Goal: Check status: Check status

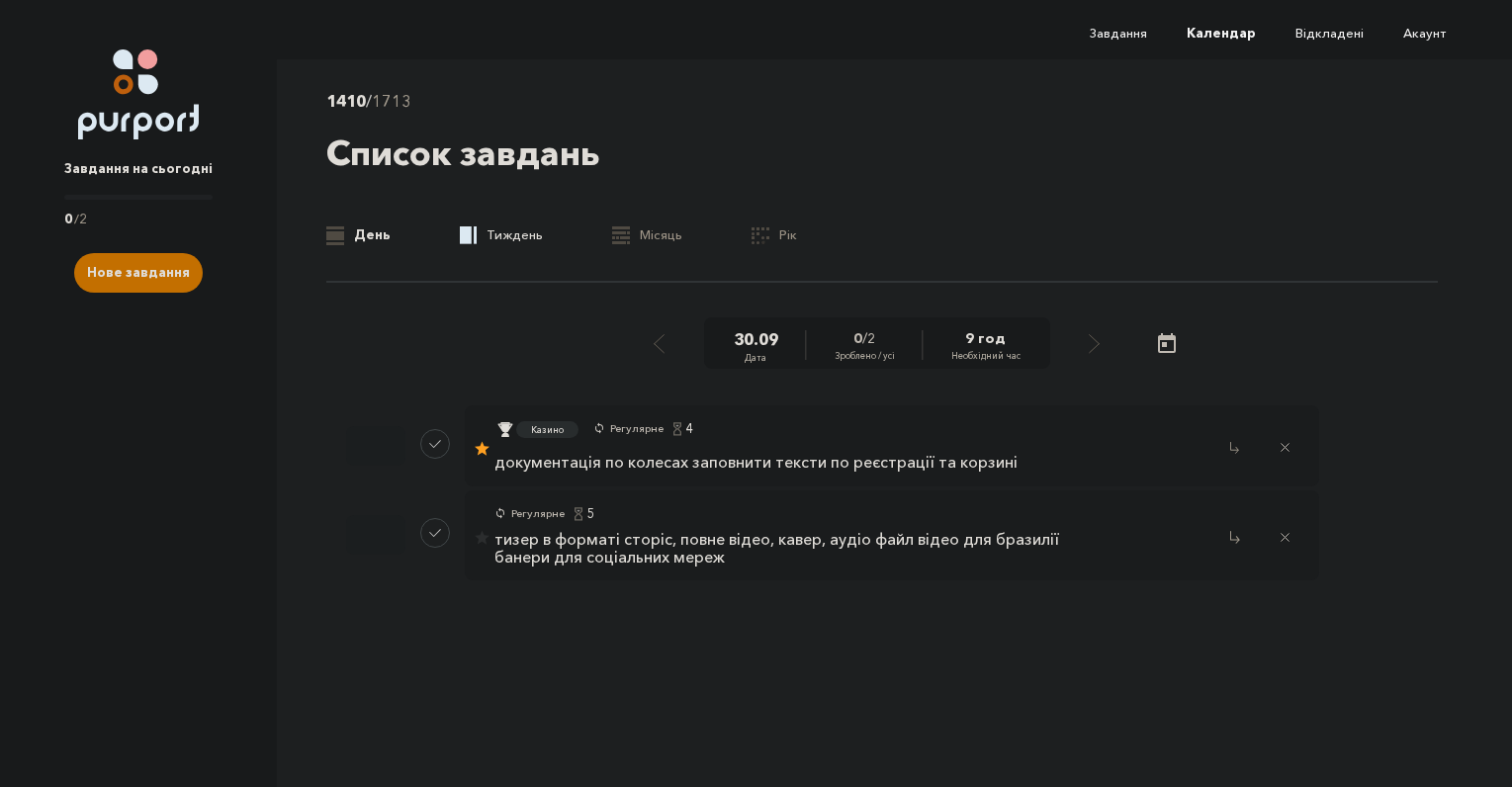
click at [515, 236] on link ".b{fill:#F48B00;} Тиждень" at bounding box center [501, 235] width 83 height 20
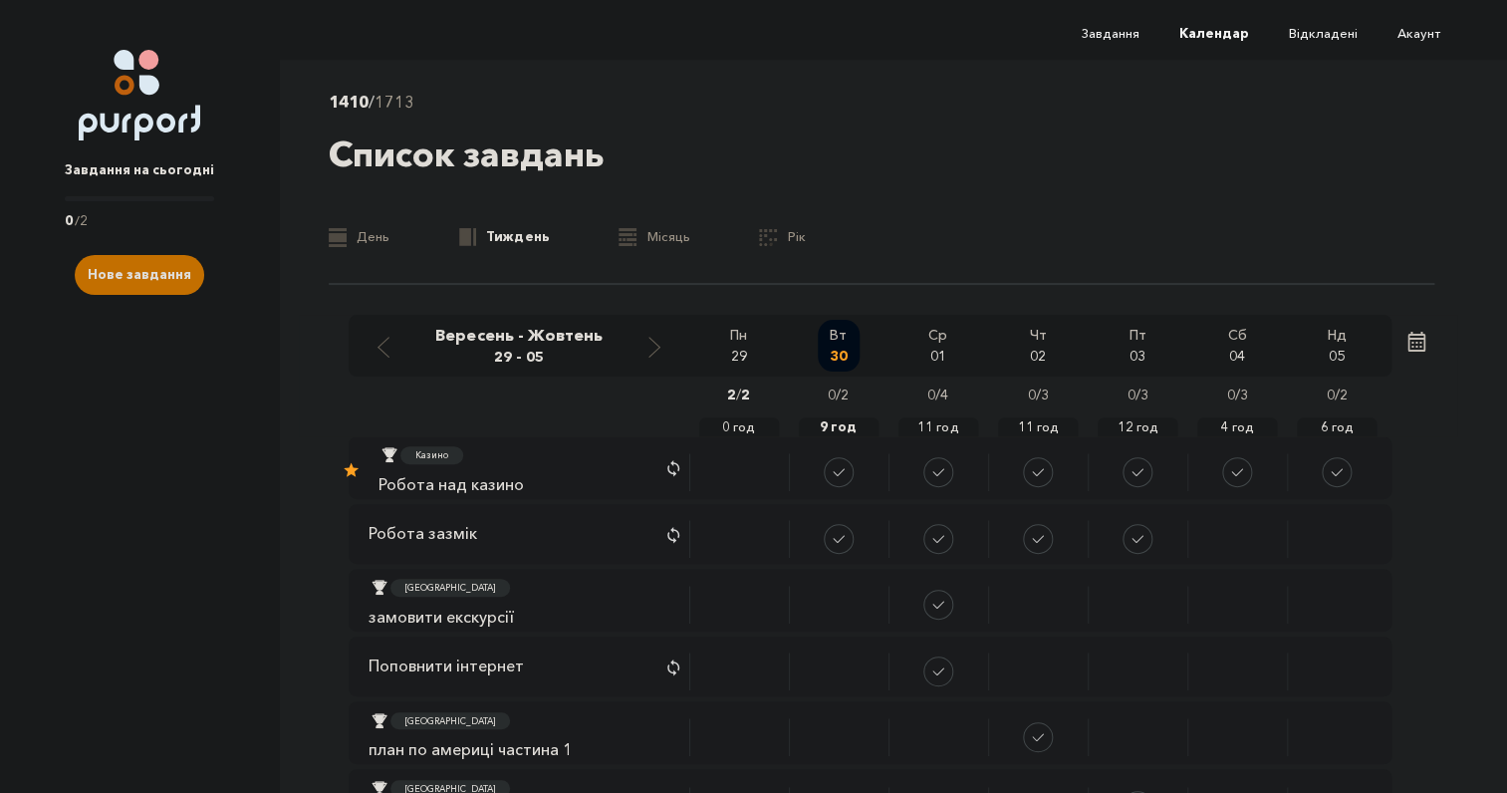
click at [390, 241] on ul ".b{fill:#F48B00;} День .b{fill:#F48B00;} Тиждень .b{fill:#F48B00;} Місяць .a{fi…" at bounding box center [881, 237] width 1105 height 20
click at [382, 241] on link ".b{fill:#F48B00;} День" at bounding box center [359, 237] width 61 height 20
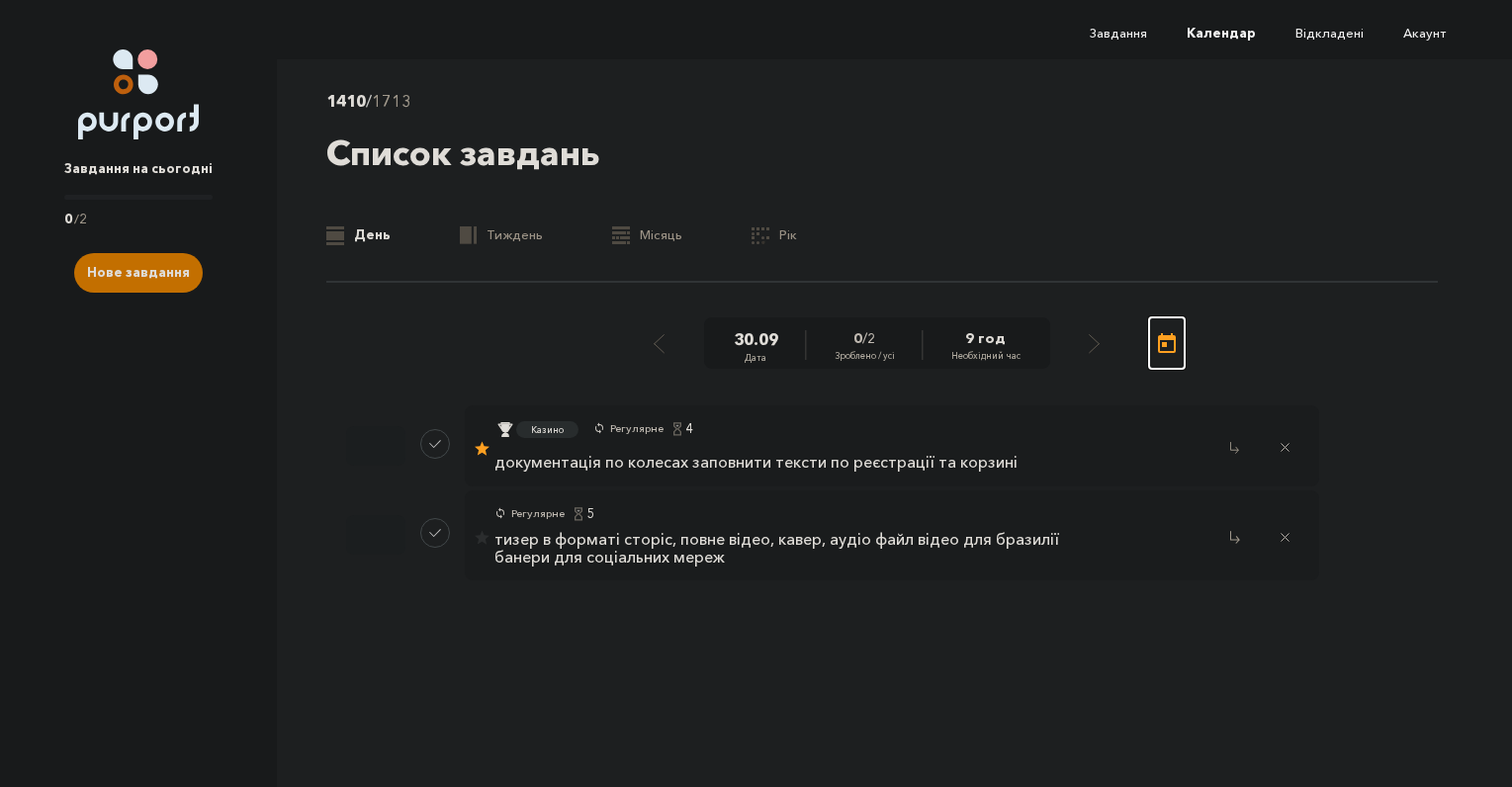
click at [1171, 343] on icon "Open calendar" at bounding box center [1167, 344] width 24 height 24
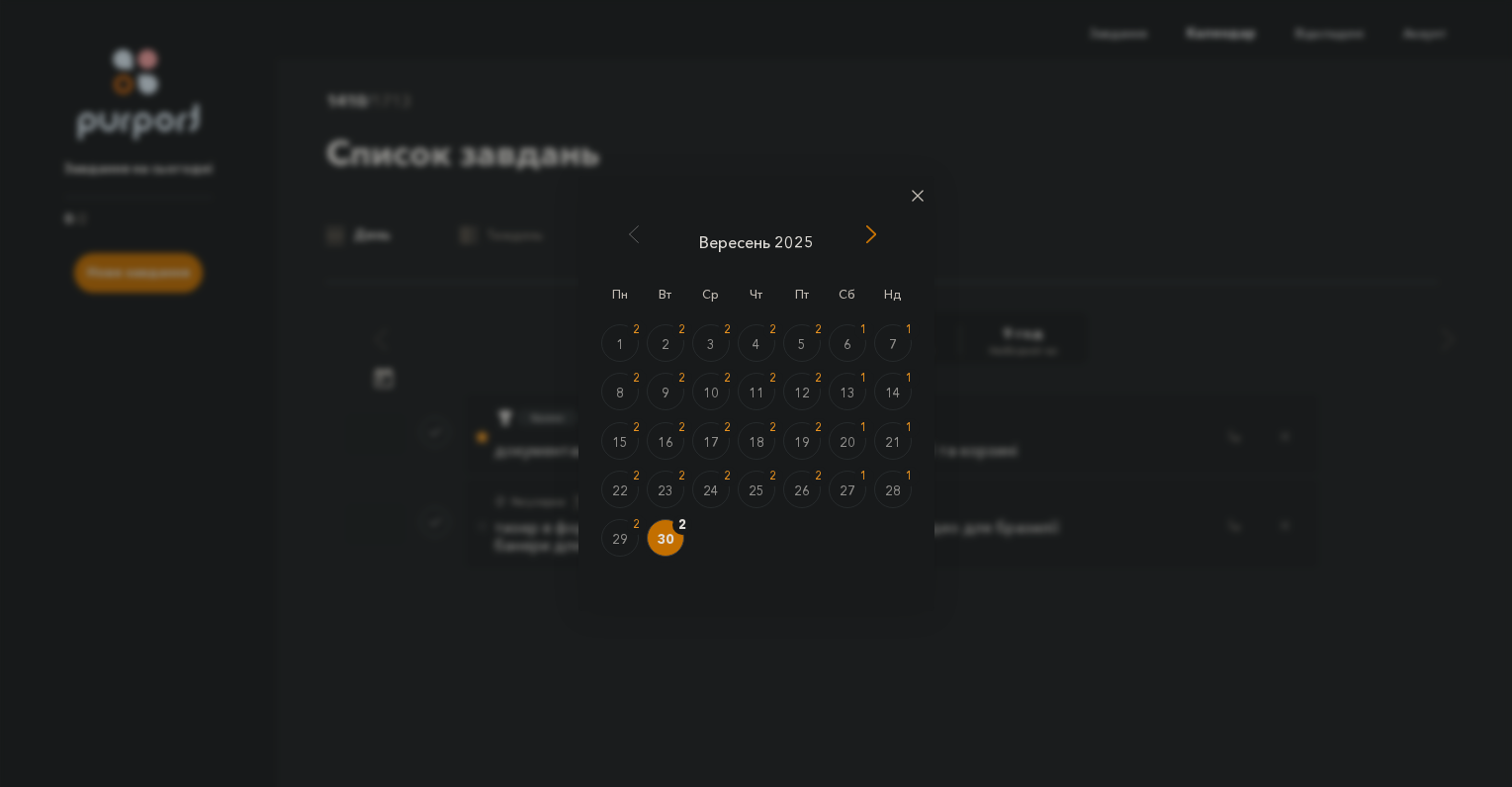
click at [877, 237] on span "Next Month" at bounding box center [871, 234] width 20 height 20
click at [762, 349] on div "2" at bounding box center [756, 345] width 36 height 20
